Goal: Task Accomplishment & Management: Manage account settings

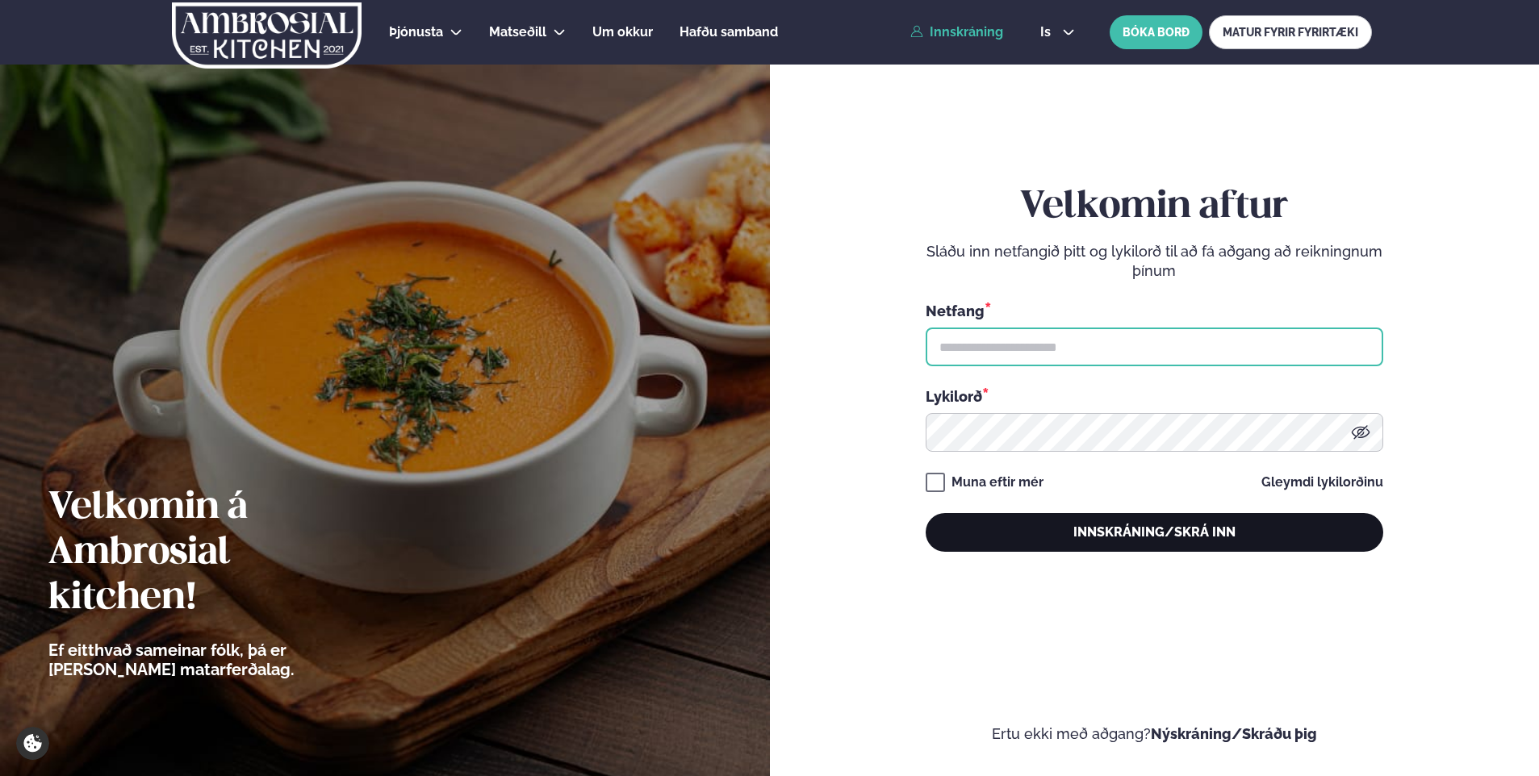
type input "**********"
click at [1031, 534] on button "Innskráning/Skrá inn" at bounding box center [1155, 532] width 458 height 39
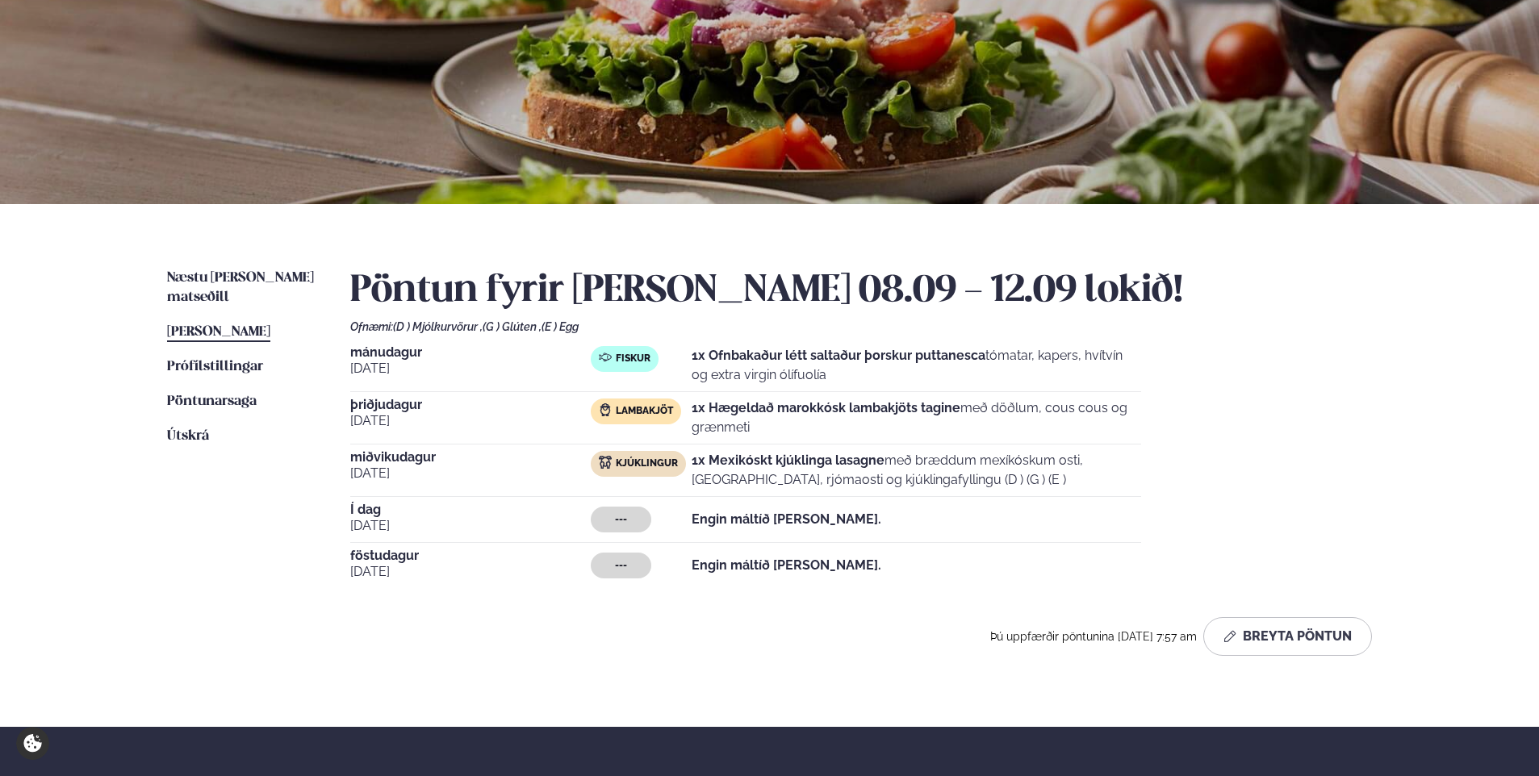
scroll to position [404, 0]
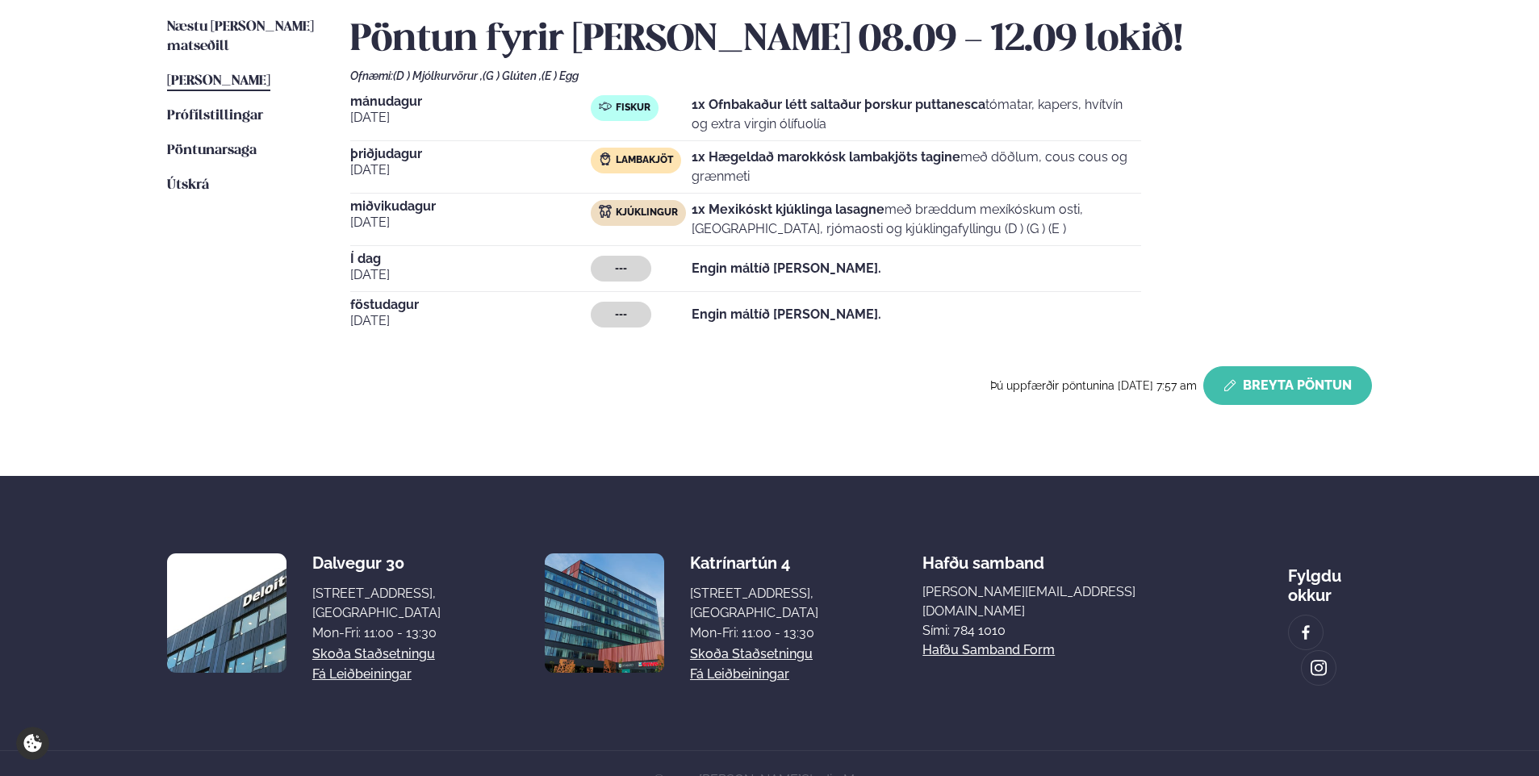
click at [1248, 385] on button "Breyta Pöntun" at bounding box center [1287, 385] width 169 height 39
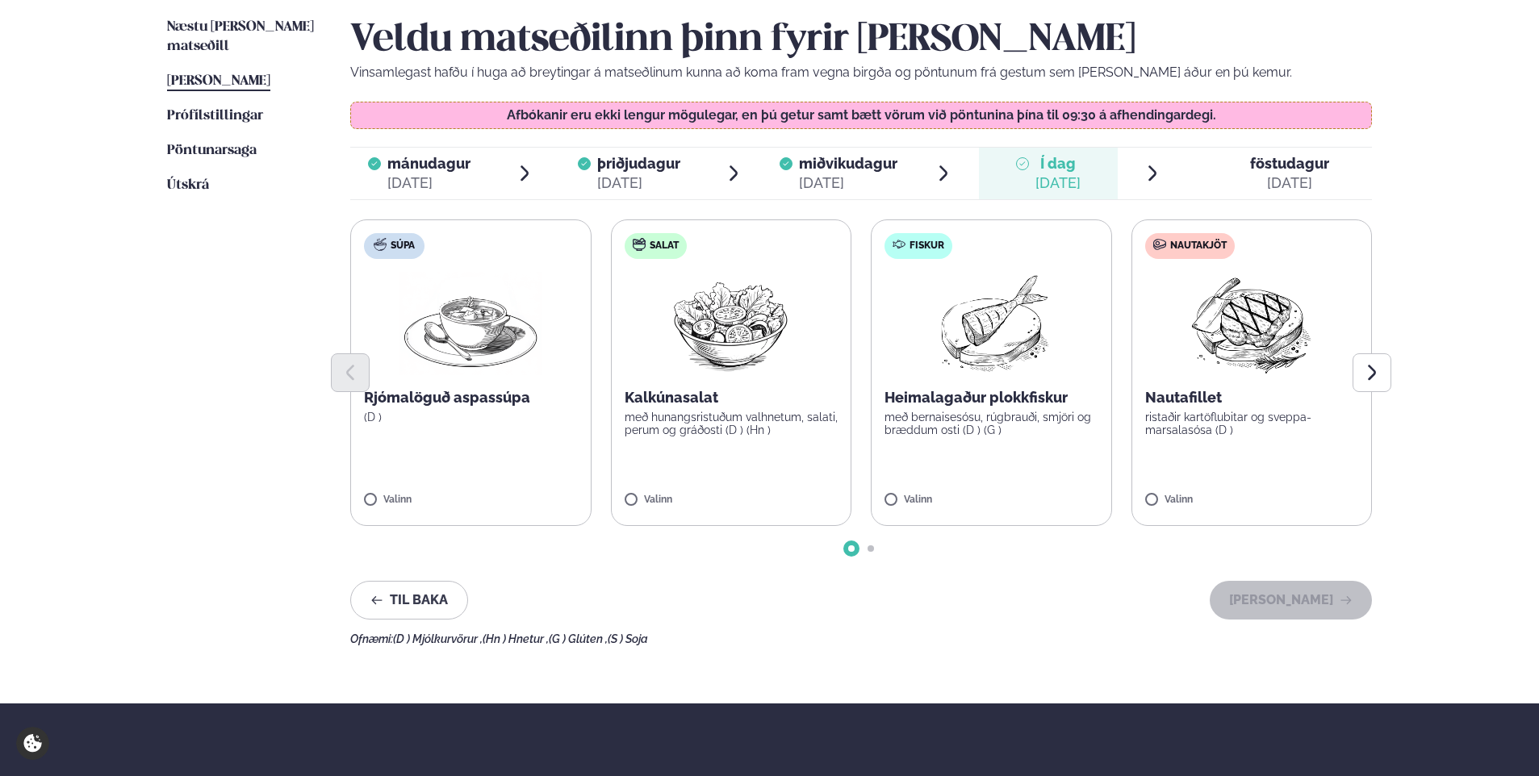
click at [1231, 356] on div at bounding box center [861, 373] width 1022 height 39
click at [1270, 360] on div at bounding box center [861, 373] width 1022 height 39
click at [1189, 492] on label "Nautakjöt Nautafillet ristaðir kartöflubitar og sveppa- marsalasósa (D ) Valinn" at bounding box center [1252, 373] width 241 height 307
click at [1270, 591] on button "[PERSON_NAME]" at bounding box center [1291, 600] width 162 height 39
